Goal: Task Accomplishment & Management: Use online tool/utility

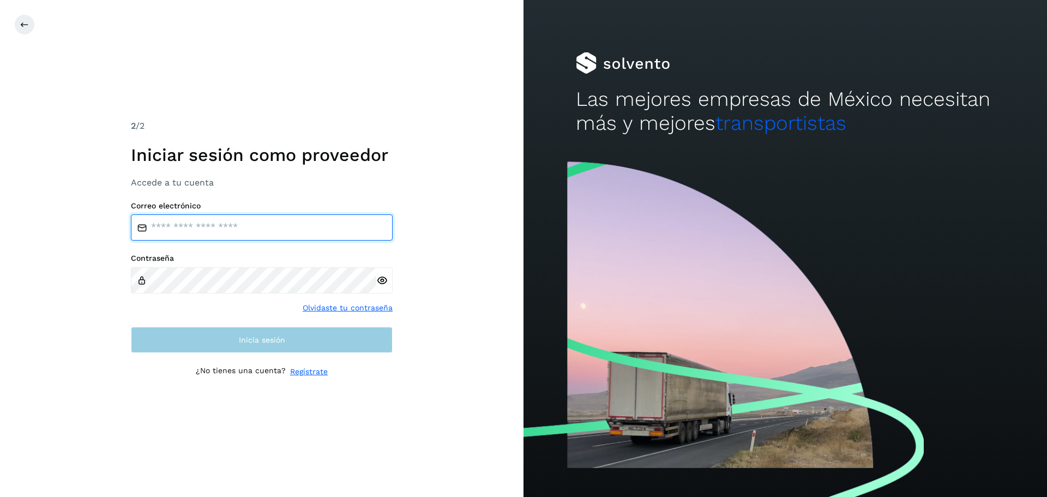
type input "**********"
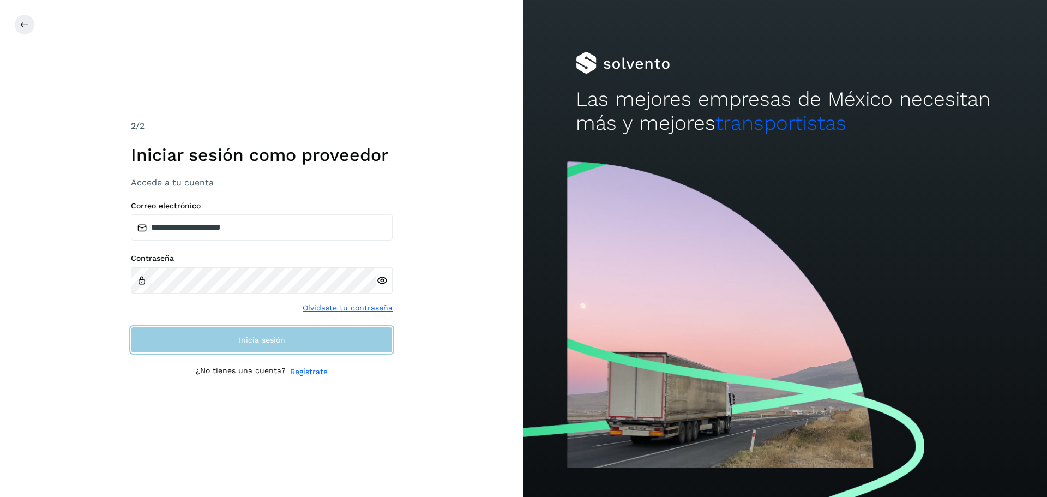
click at [261, 336] on span "Inicia sesión" at bounding box center [262, 340] width 46 height 8
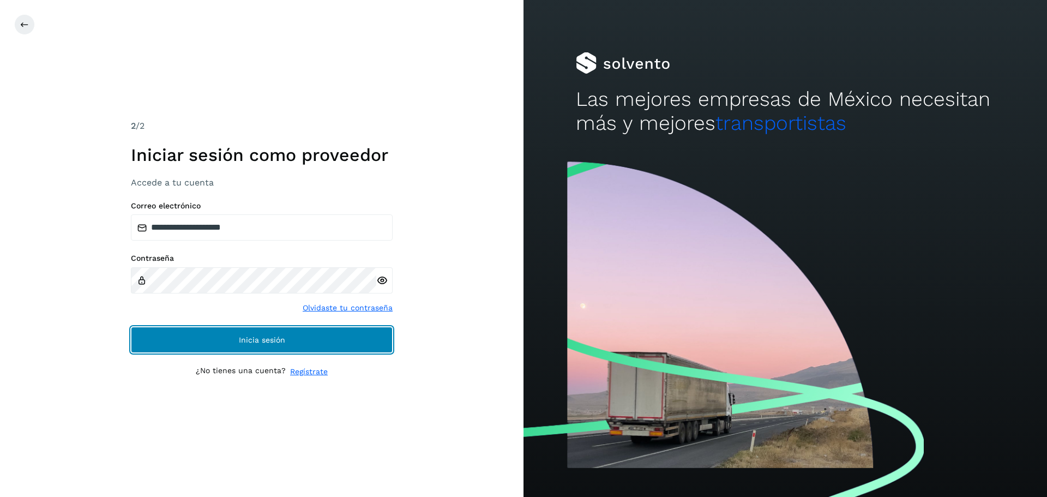
click at [260, 334] on button "Inicia sesión" at bounding box center [262, 340] width 262 height 26
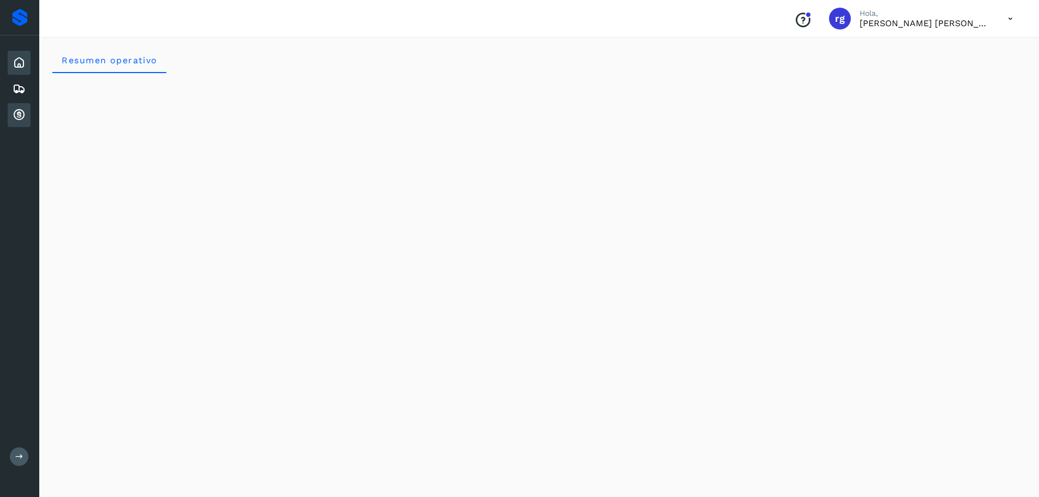
click at [23, 114] on icon at bounding box center [19, 114] width 13 height 13
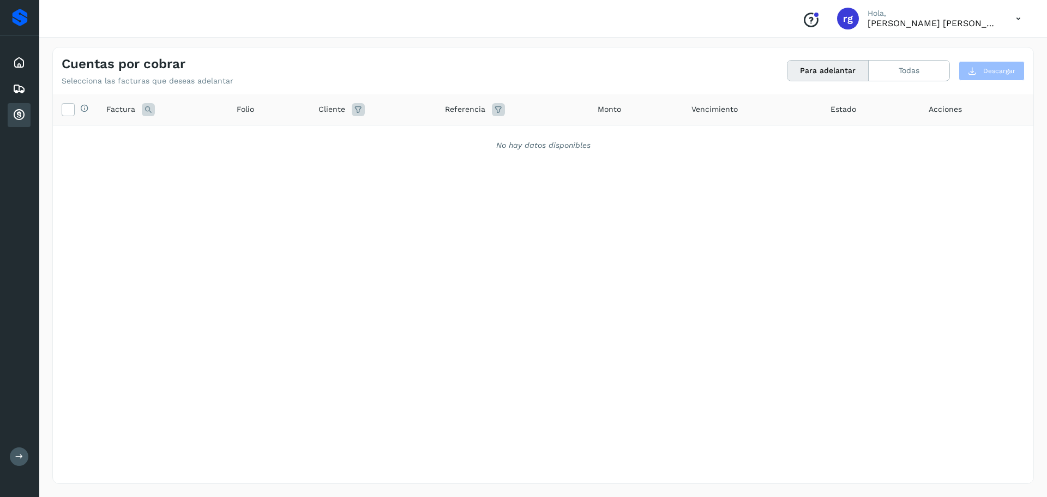
click at [18, 102] on div "Inicio Embarques Cuentas por cobrar" at bounding box center [19, 88] width 39 height 107
click at [19, 110] on icon at bounding box center [19, 114] width 13 height 13
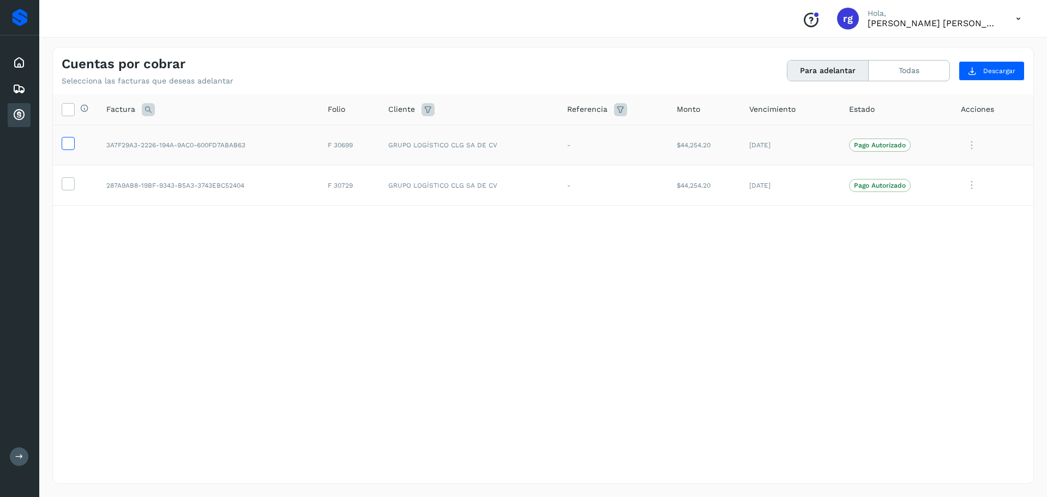
click at [72, 142] on icon at bounding box center [67, 142] width 11 height 11
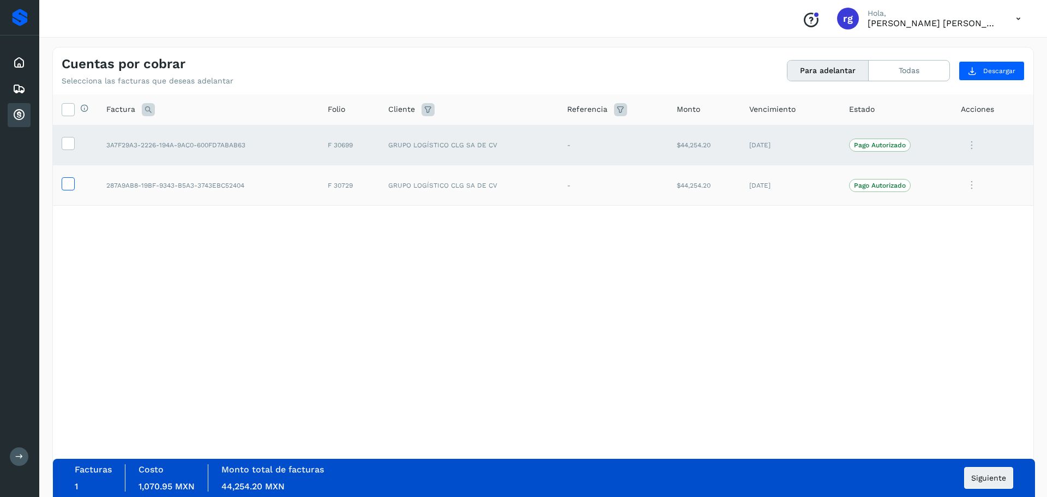
click at [69, 182] on icon at bounding box center [67, 182] width 11 height 11
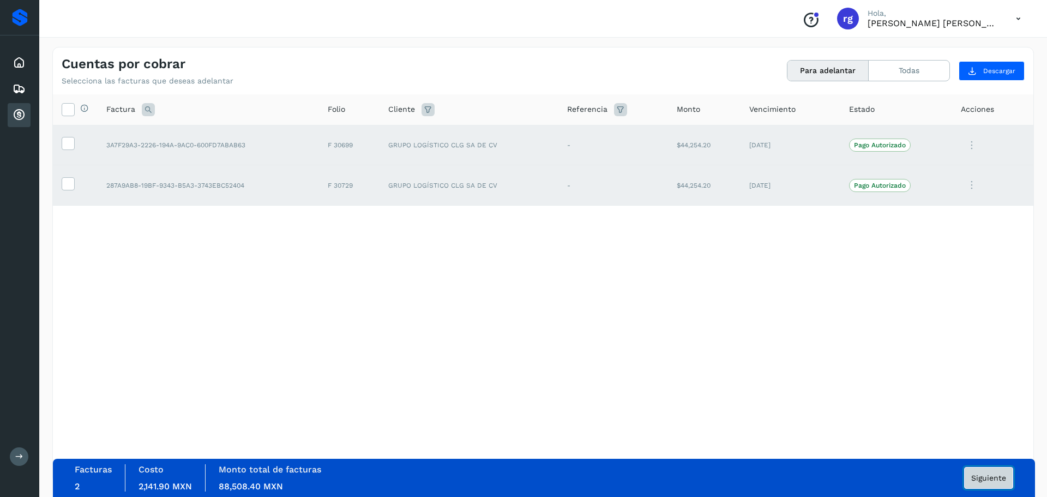
click at [983, 477] on span "Siguiente" at bounding box center [988, 478] width 35 height 8
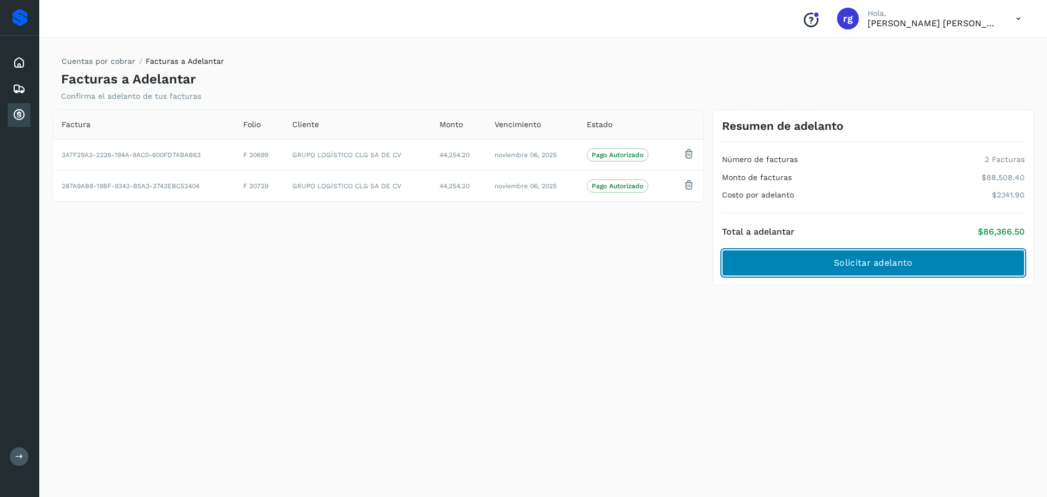
click at [848, 269] on span "Solicitar adelanto" at bounding box center [873, 263] width 79 height 12
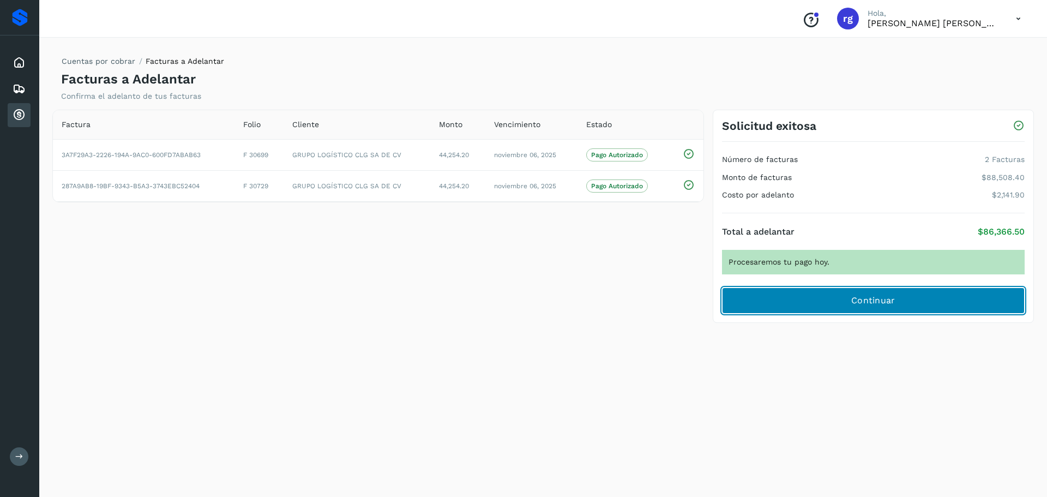
click at [834, 306] on button "Continuar" at bounding box center [873, 300] width 303 height 26
